Goal: Task Accomplishment & Management: Use online tool/utility

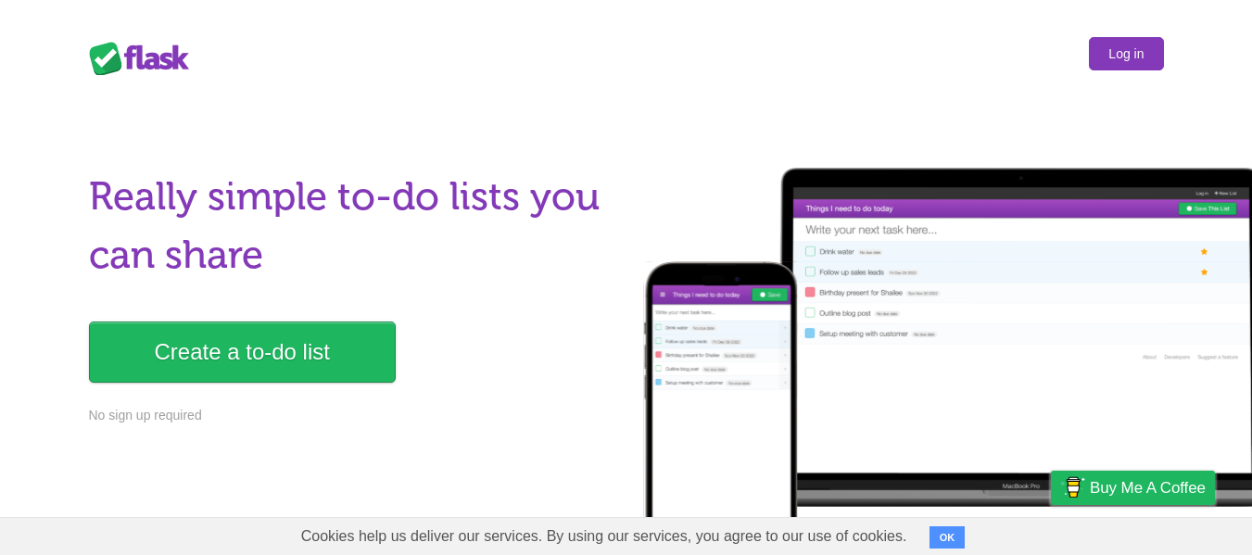
click at [1118, 53] on link "Log in" at bounding box center [1126, 53] width 74 height 33
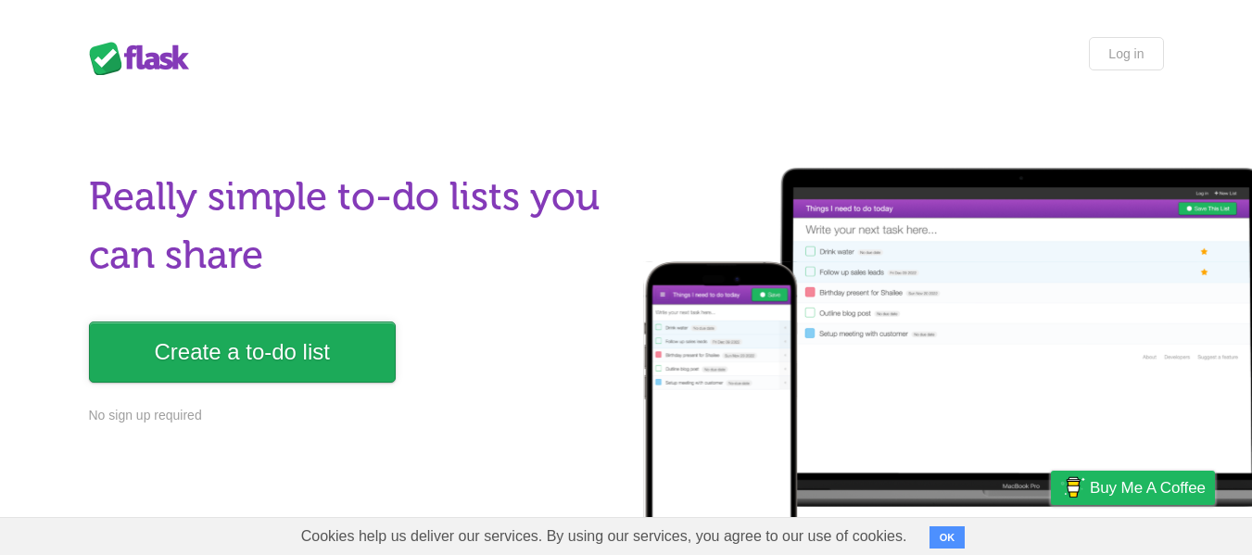
click at [203, 333] on link "Create a to-do list" at bounding box center [242, 352] width 307 height 61
